Goal: Information Seeking & Learning: Compare options

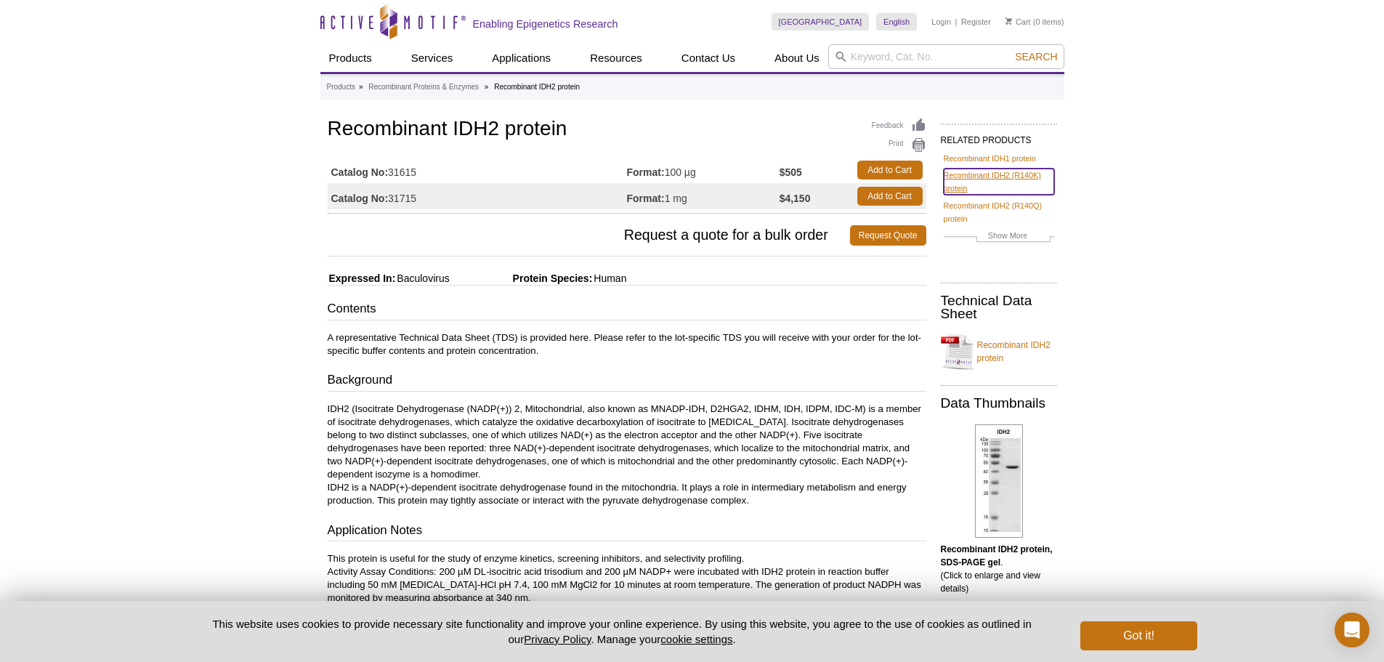
click at [971, 174] on link "Recombinant IDH2 (R140K) protein" at bounding box center [999, 182] width 110 height 26
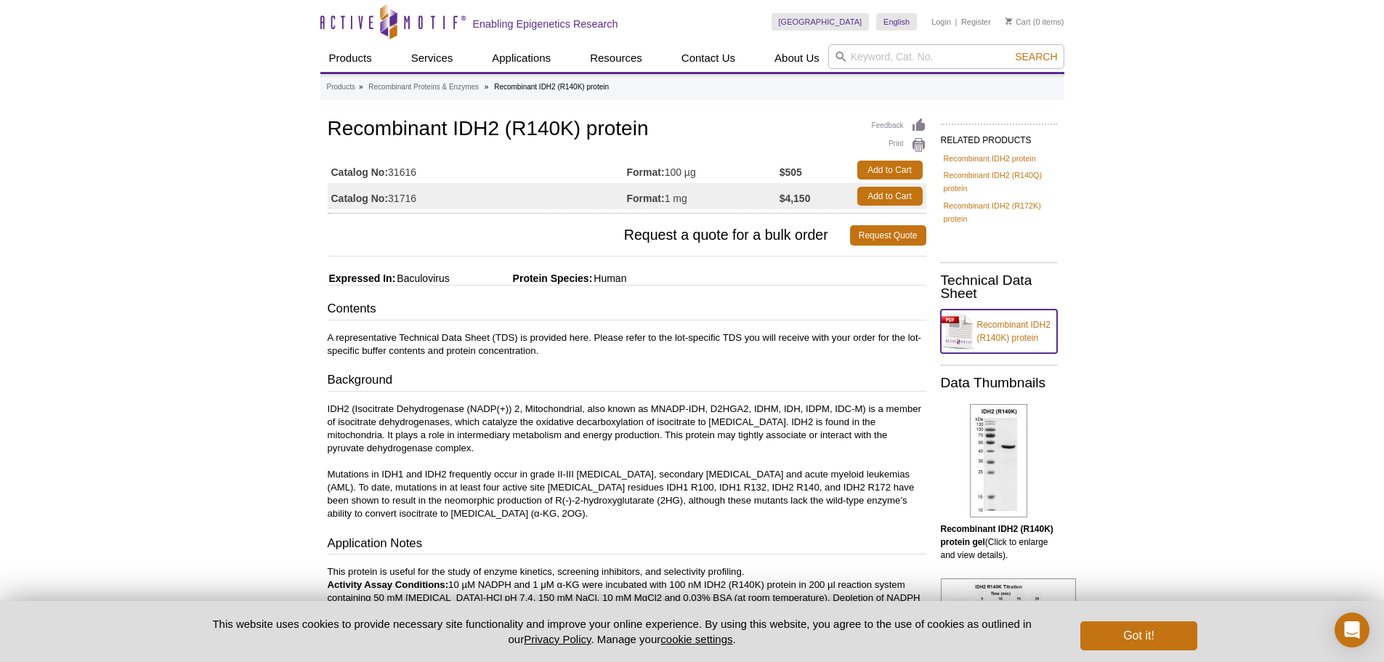
click at [985, 331] on link "Recombinant IDH2 (R140K) protein" at bounding box center [999, 332] width 116 height 44
click at [1010, 206] on link "Recombinant IDH2 (R172K) protein" at bounding box center [999, 212] width 110 height 26
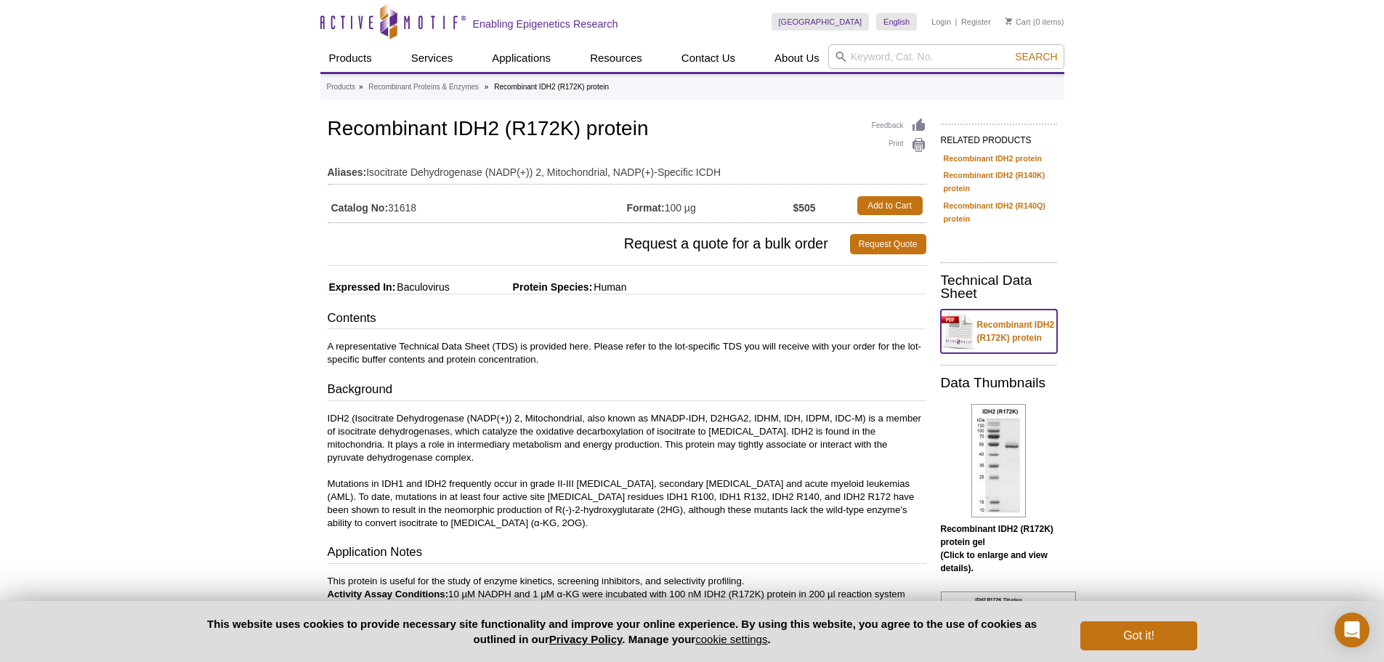
click at [998, 334] on link "Recombinant IDH2 (R172K) protein" at bounding box center [999, 332] width 116 height 44
click at [1004, 206] on link "Recombinant IDH2 (R140Q) protein" at bounding box center [999, 212] width 110 height 26
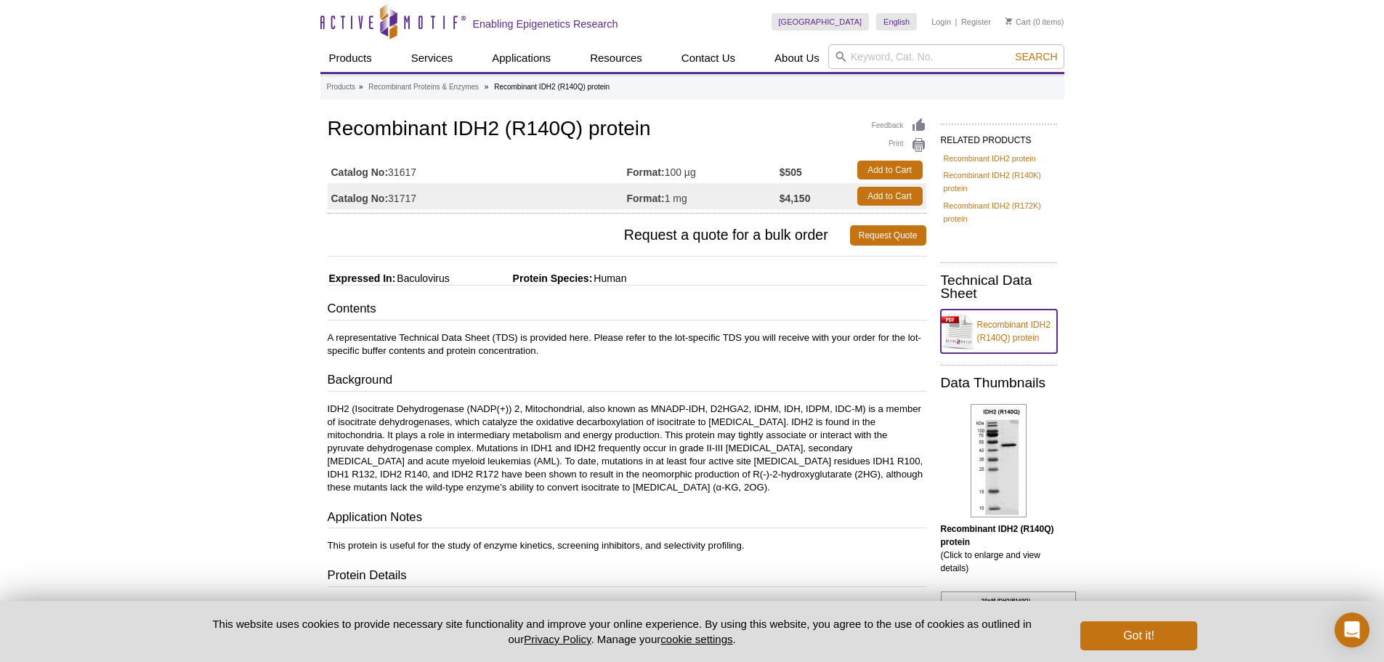
click at [995, 338] on link "Recombinant IDH2 (R140Q) protein" at bounding box center [999, 332] width 116 height 44
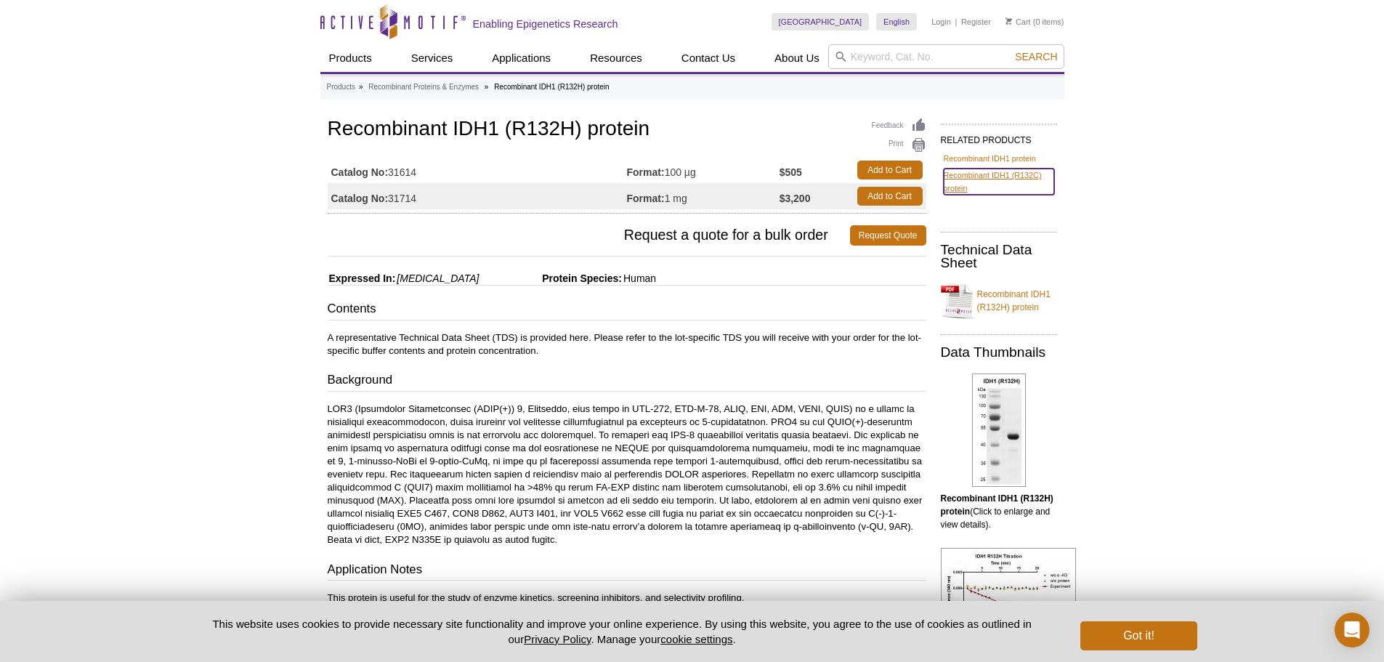
click at [981, 177] on link "Recombinant IDH1 (R132C) protein" at bounding box center [999, 182] width 110 height 26
